Goal: Transaction & Acquisition: Purchase product/service

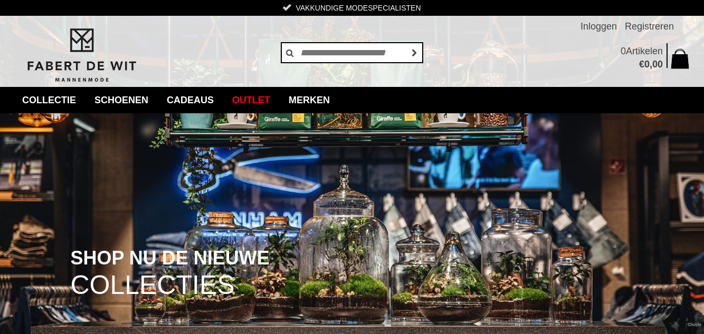
click at [40, 96] on link "collectie" at bounding box center [49, 100] width 70 height 26
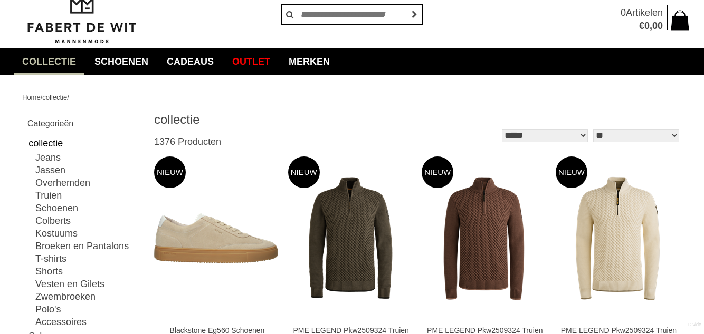
click at [62, 222] on link "Colberts" at bounding box center [87, 221] width 105 height 13
type input "***"
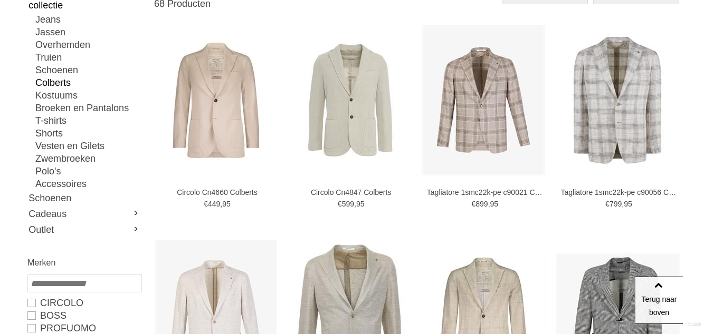
scroll to position [178, 0]
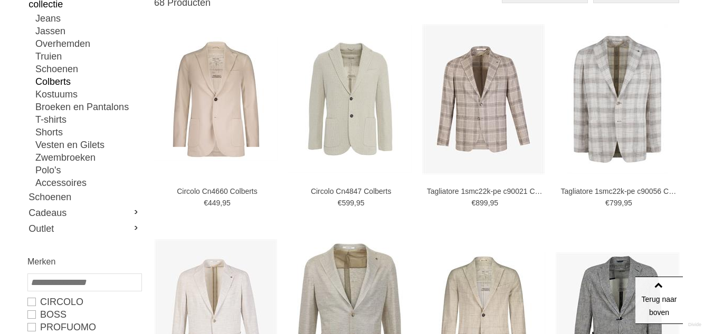
click at [434, 291] on img at bounding box center [483, 315] width 124 height 124
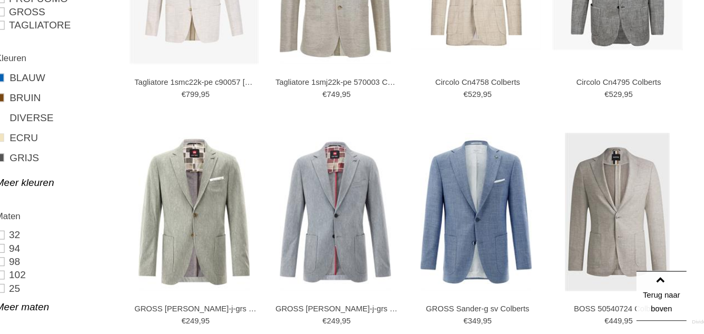
scroll to position [488, 0]
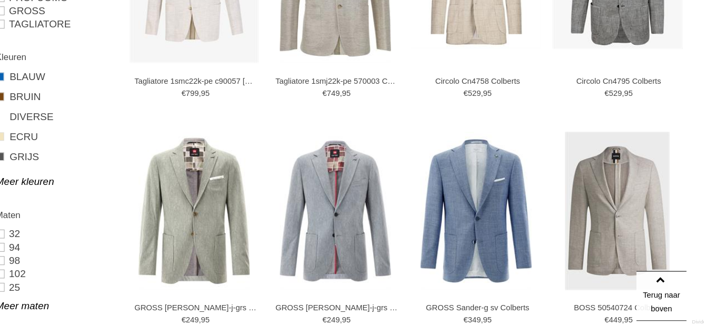
click at [0, 0] on img at bounding box center [0, 0] width 0 height 0
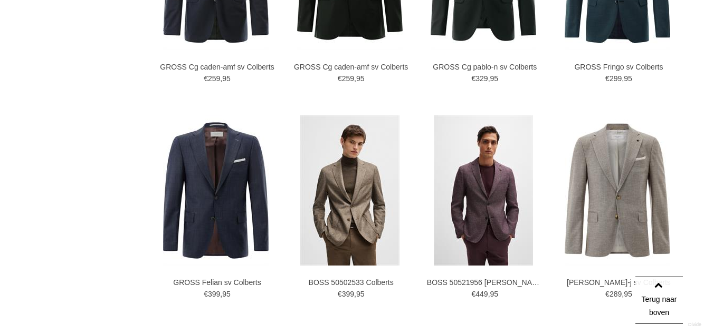
scroll to position [1379, 0]
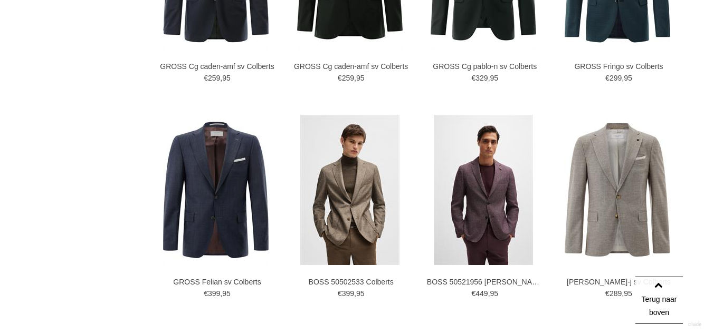
click at [0, 0] on img at bounding box center [0, 0] width 0 height 0
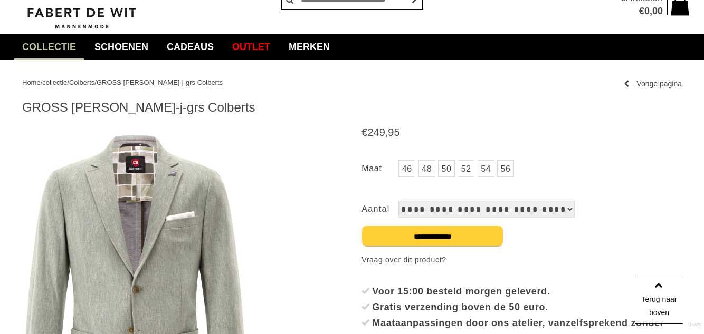
scroll to position [66, 0]
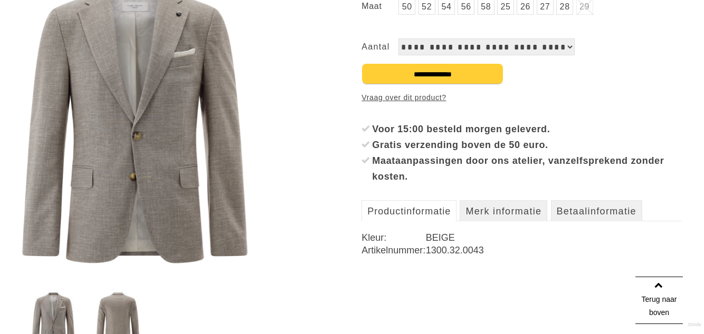
scroll to position [217, 0]
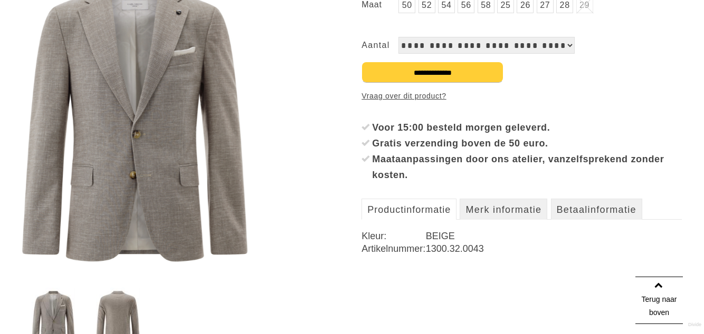
click at [117, 320] on img at bounding box center [118, 319] width 44 height 62
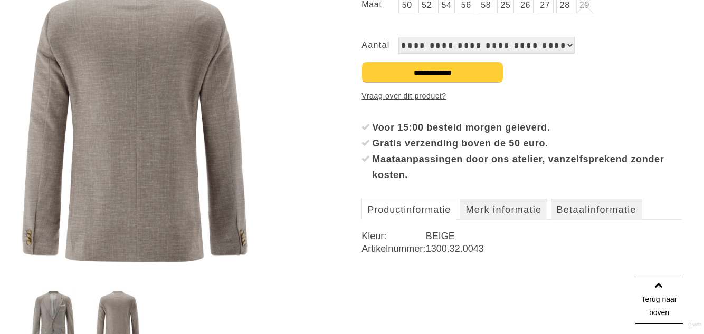
click at [53, 318] on img at bounding box center [54, 319] width 44 height 62
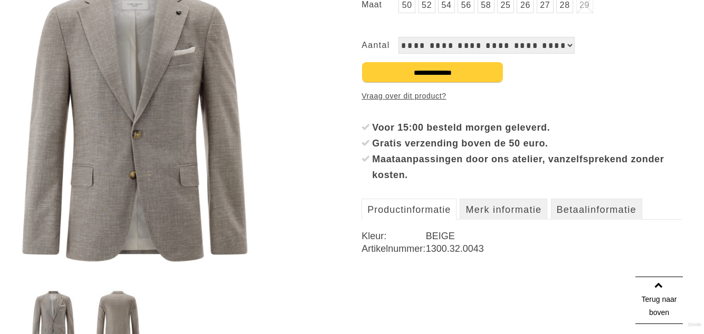
click at [181, 197] on img at bounding box center [134, 119] width 225 height 320
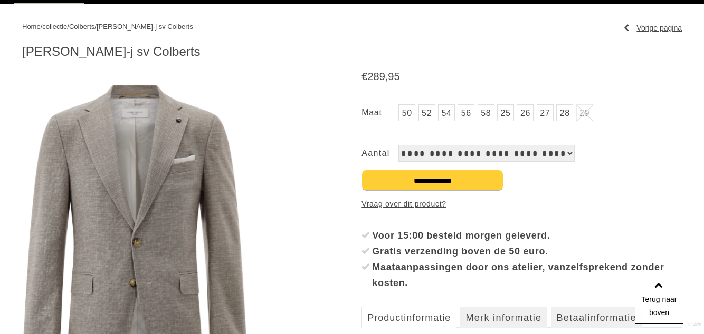
scroll to position [109, 0]
